Goal: Transaction & Acquisition: Purchase product/service

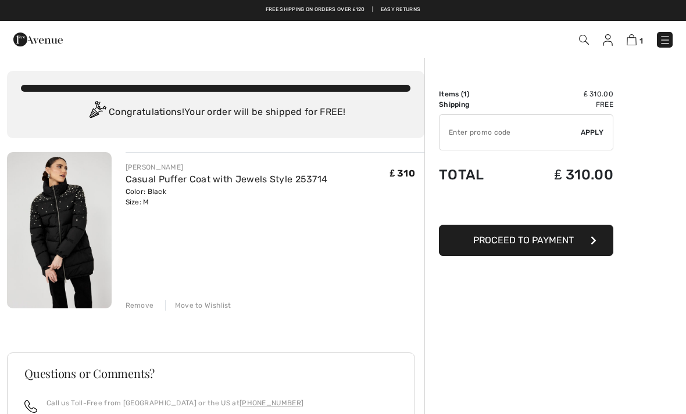
click at [551, 244] on span "Proceed to Payment" at bounding box center [523, 240] width 101 height 11
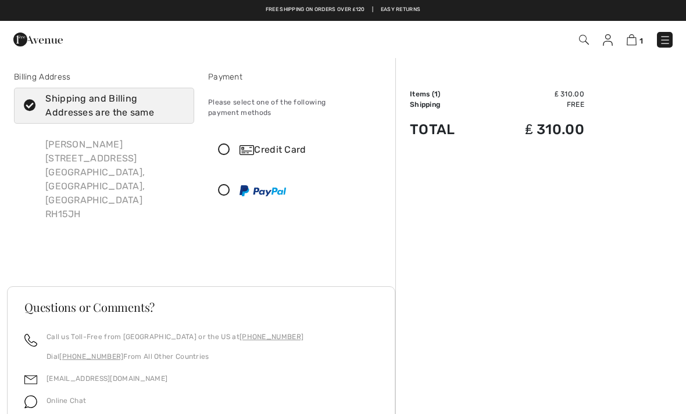
click at [229, 148] on div "Credit Card" at bounding box center [298, 150] width 179 height 35
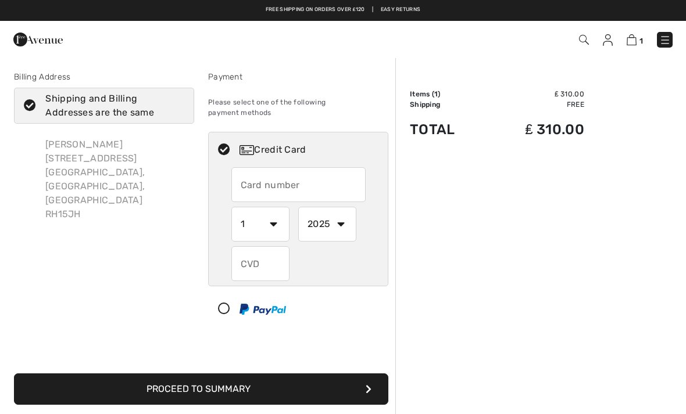
click at [270, 174] on input "text" at bounding box center [298, 184] width 134 height 35
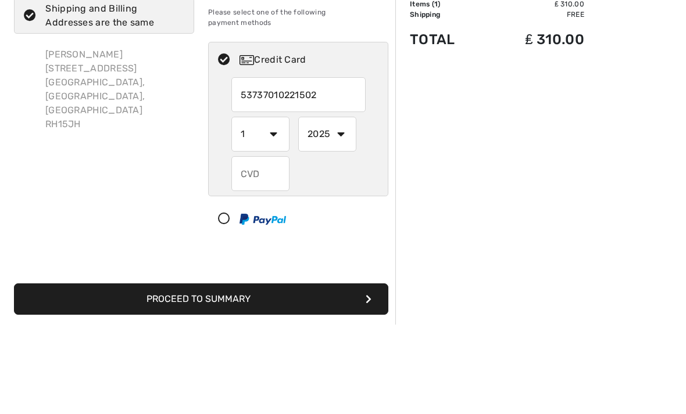
type input "[CREDIT_CARD_NUMBER]"
select select "8"
select select "2027"
click at [264, 246] on input "text" at bounding box center [260, 263] width 58 height 35
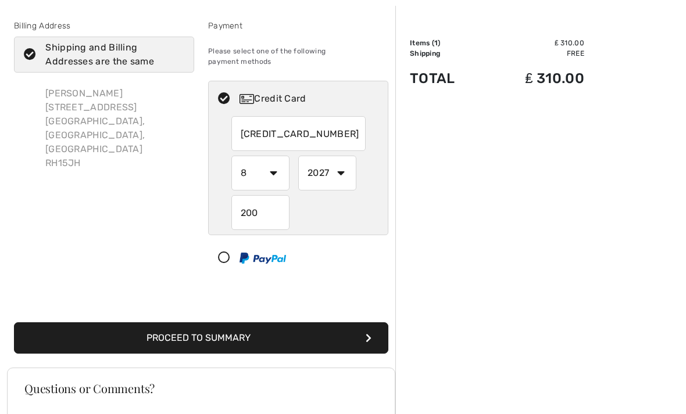
scroll to position [54, 0]
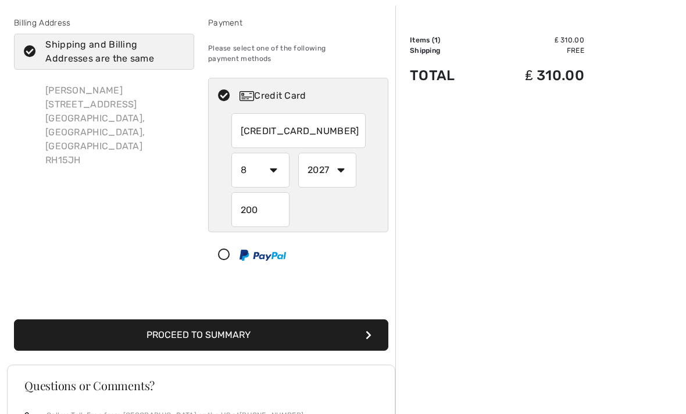
type input "200"
click at [265, 328] on button "Proceed to Summary" at bounding box center [201, 335] width 374 height 31
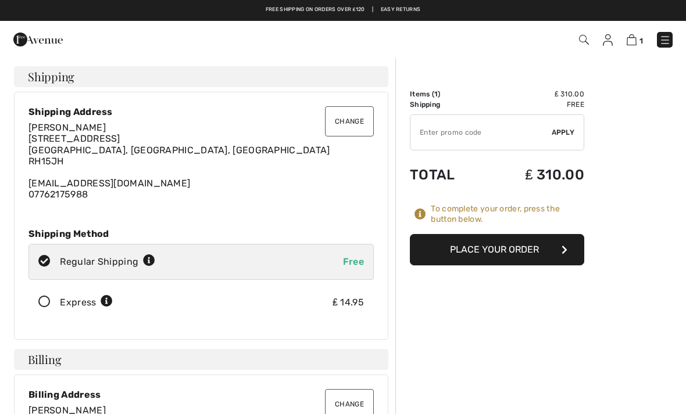
click at [547, 255] on button "Place Your Order" at bounding box center [497, 249] width 174 height 31
